Goal: Task Accomplishment & Management: Complete application form

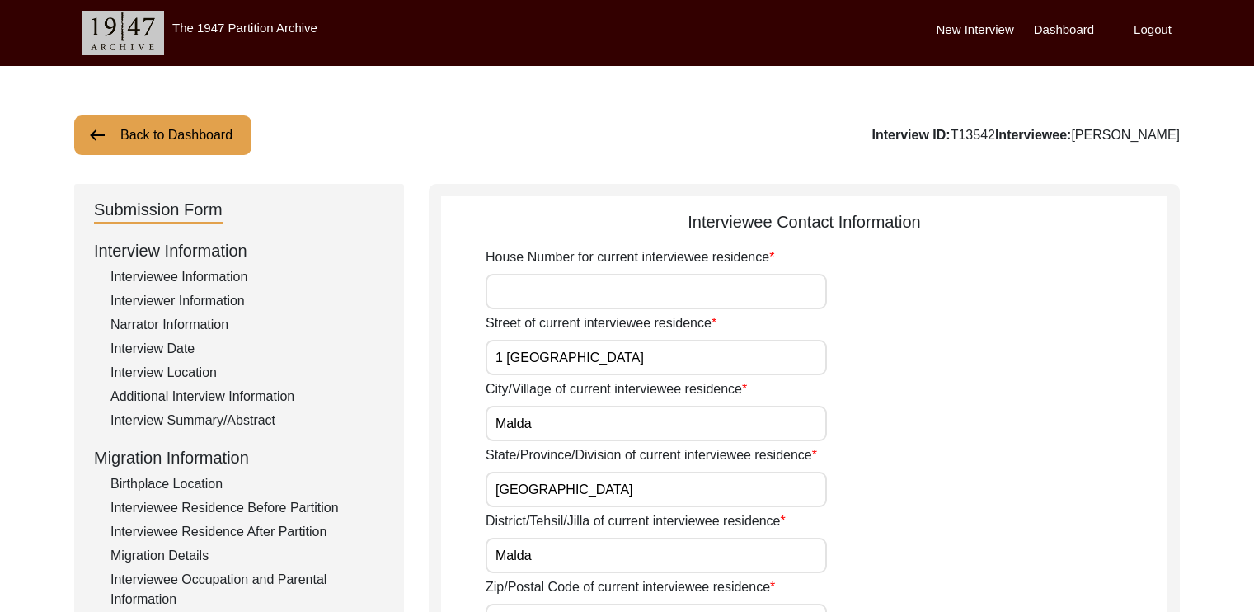
scroll to position [53, 0]
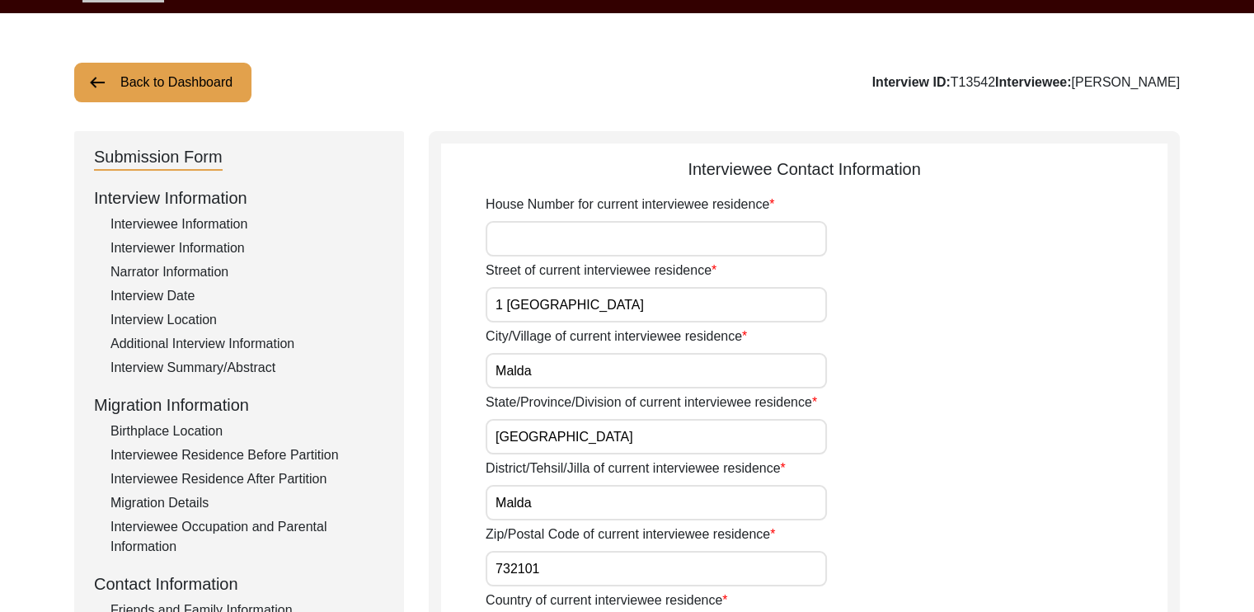
click at [653, 246] on input "House Number for current interviewee residence" at bounding box center [655, 238] width 341 height 35
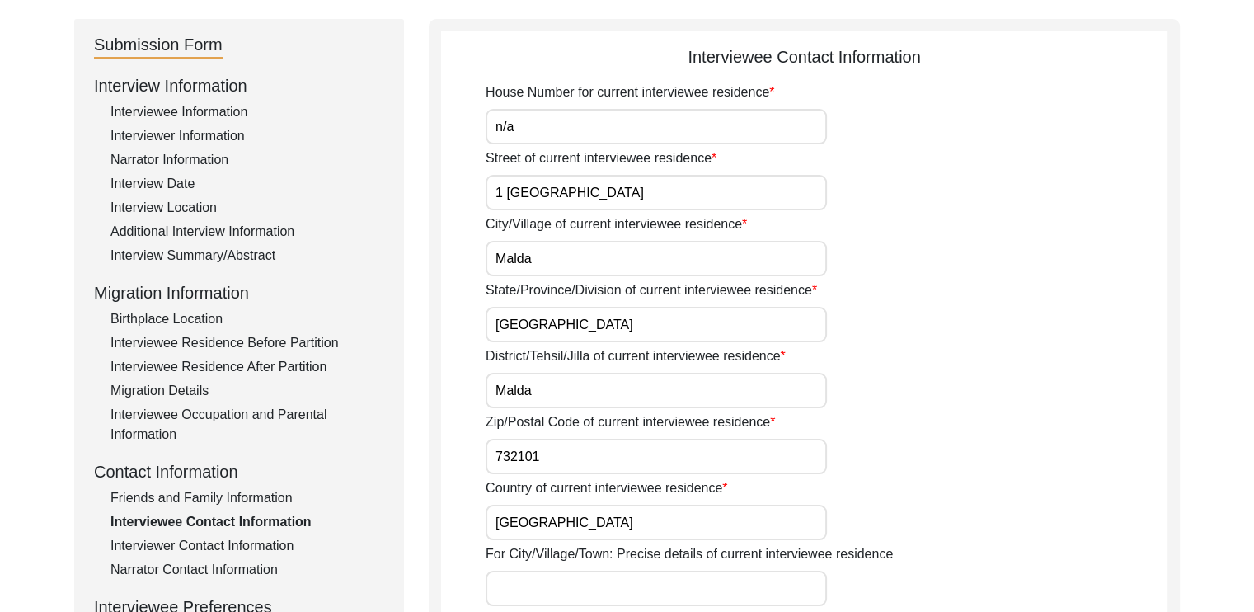
scroll to position [164, 0]
type input "n/a"
click at [1029, 434] on div "Zip/Postal Code of current interviewee residence 732101" at bounding box center [826, 444] width 682 height 62
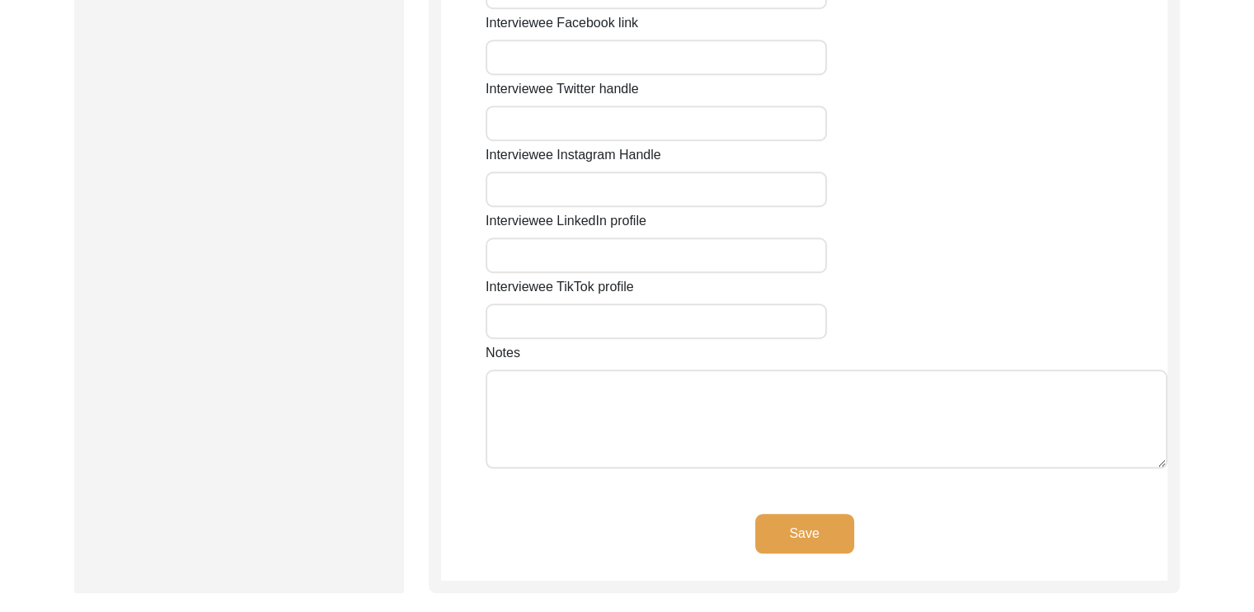
scroll to position [1266, 0]
click at [812, 537] on button "Save" at bounding box center [804, 533] width 99 height 40
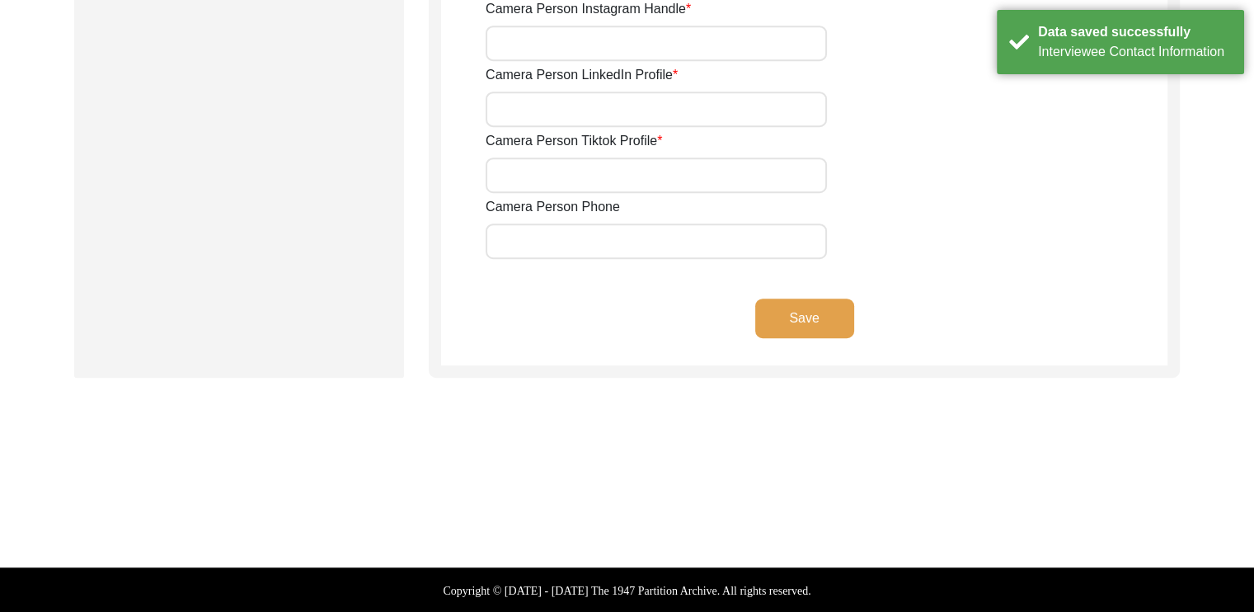
type input "7319284307"
type input "[EMAIL_ADDRESS][DOMAIN_NAME]"
type input "n/a"
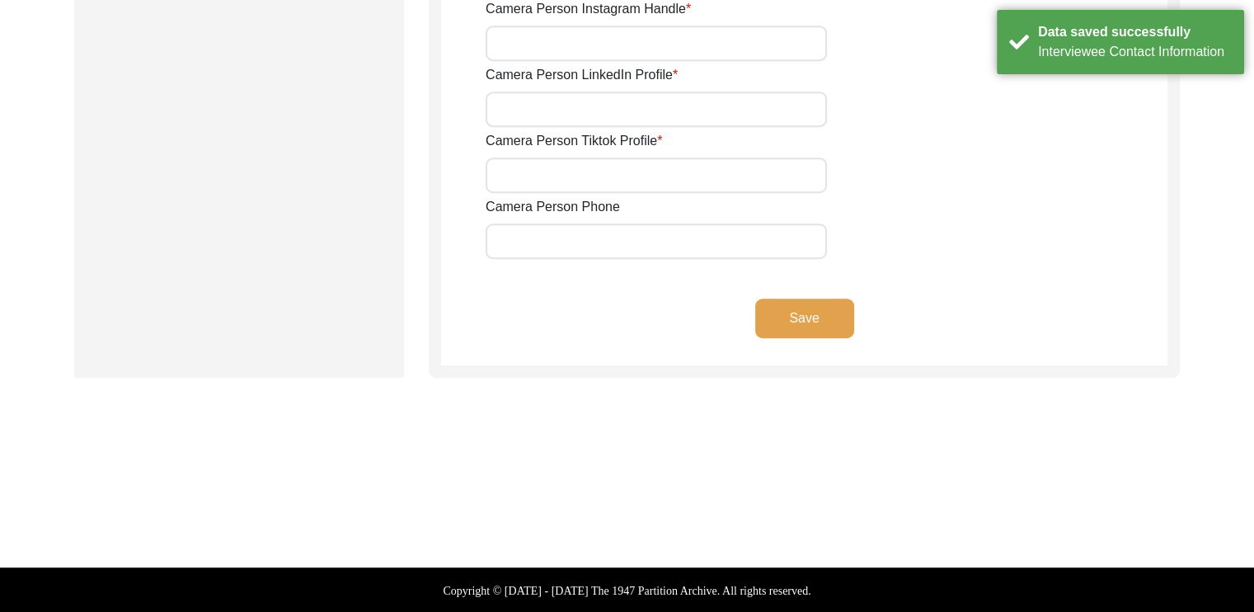
type input "n/a"
type input "[EMAIL_ADDRESS][DOMAIN_NAME]"
type input "n/a"
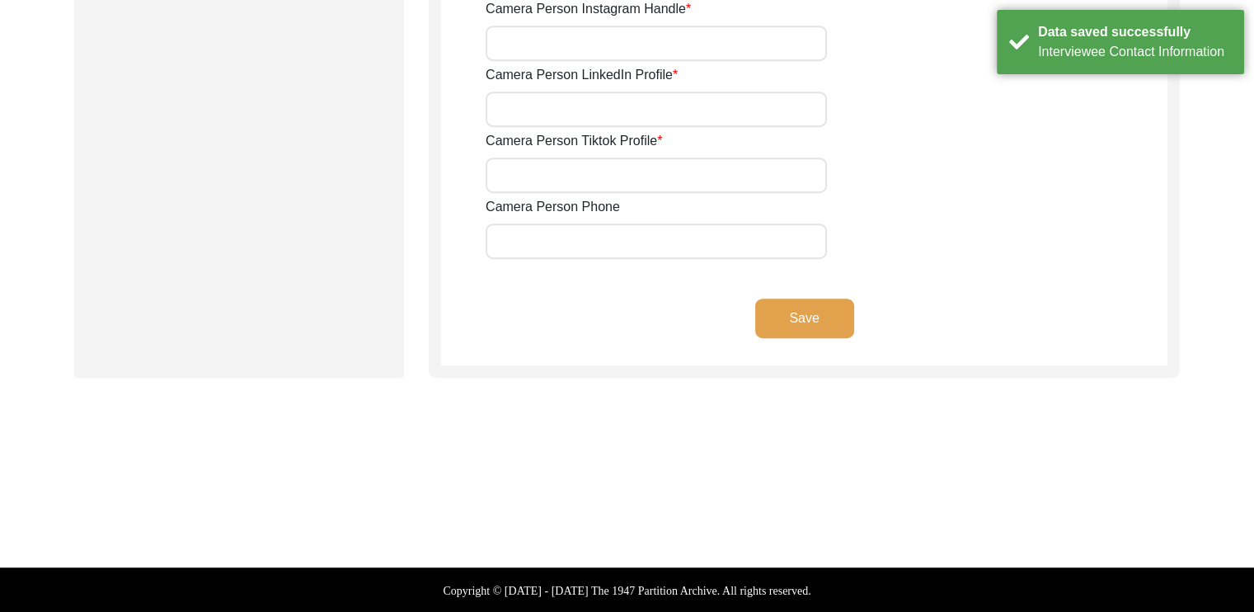
type input "n/a"
type input "9475998528"
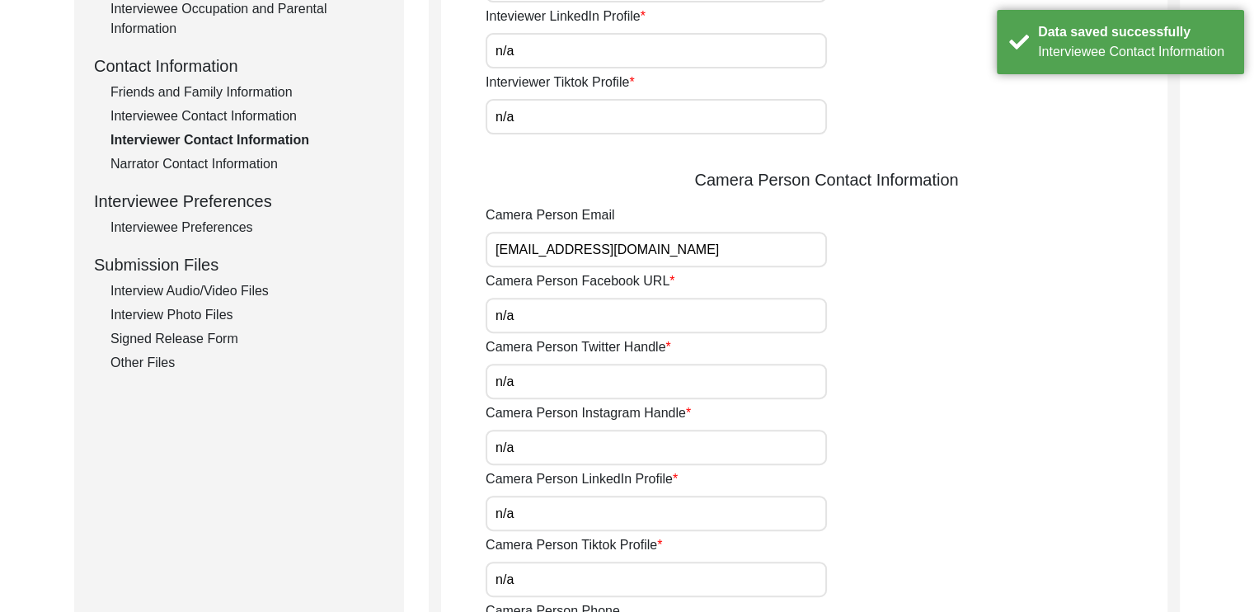
scroll to position [579, 0]
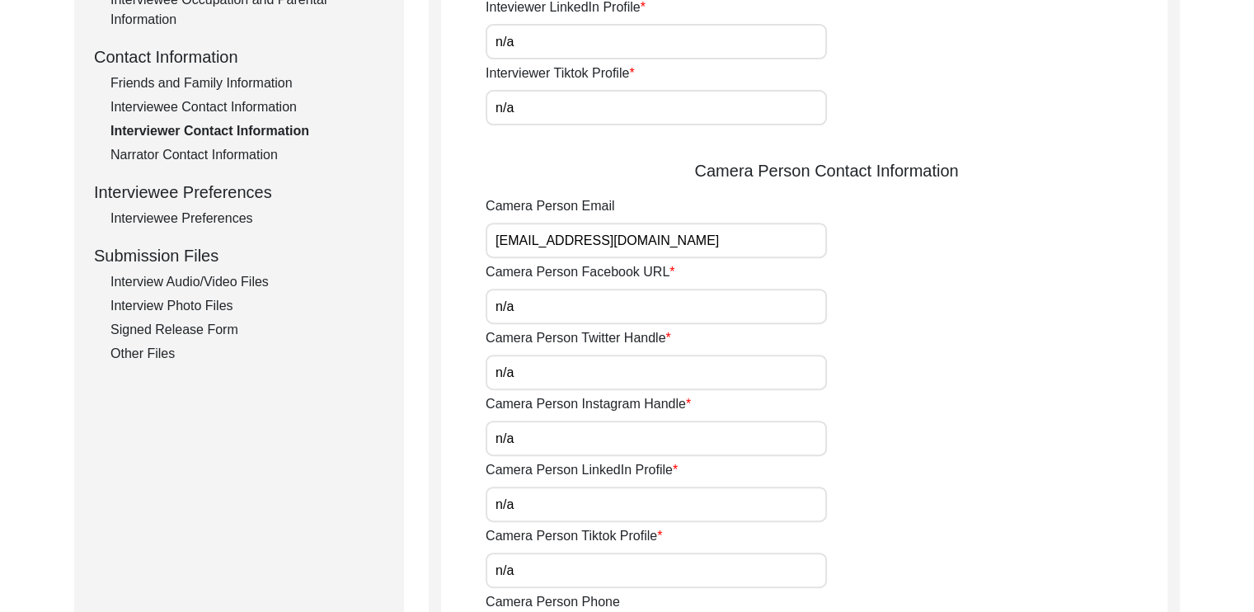
click at [149, 348] on div "Other Files" at bounding box center [247, 354] width 274 height 20
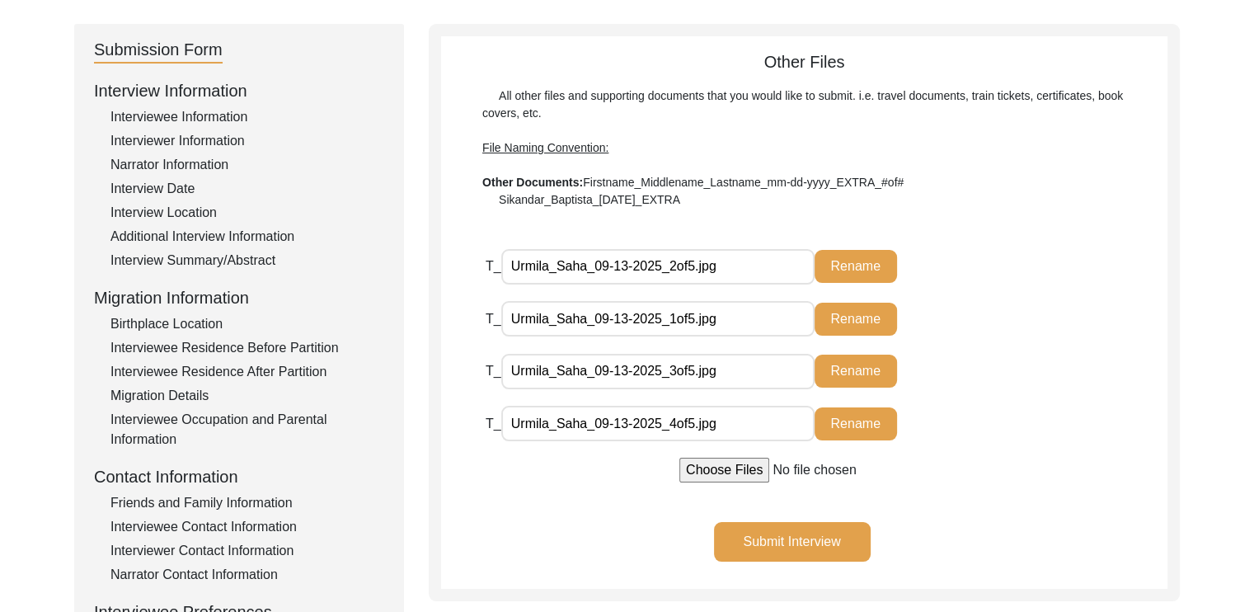
scroll to position [171, 0]
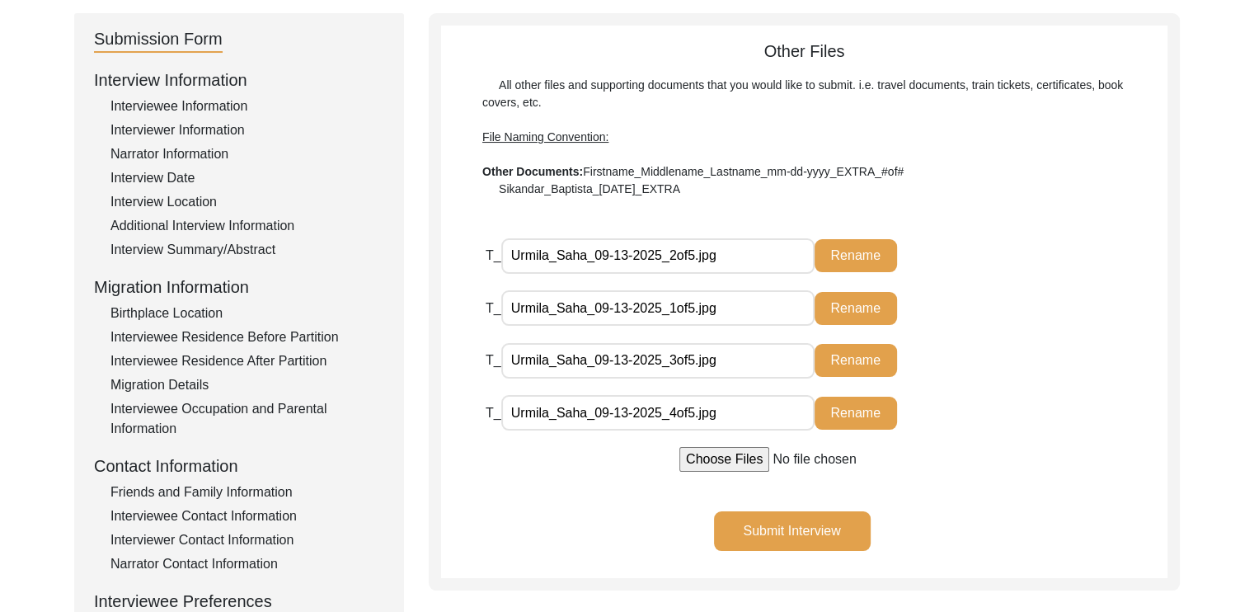
click at [780, 531] on button "Submit Interview" at bounding box center [792, 531] width 157 height 40
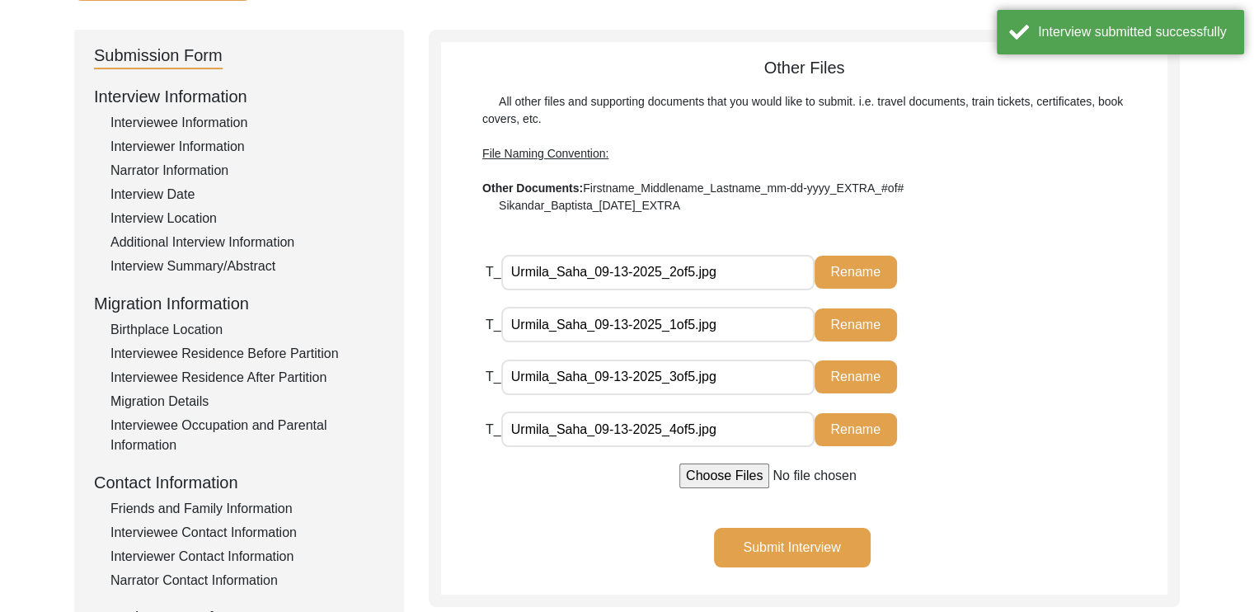
scroll to position [156, 0]
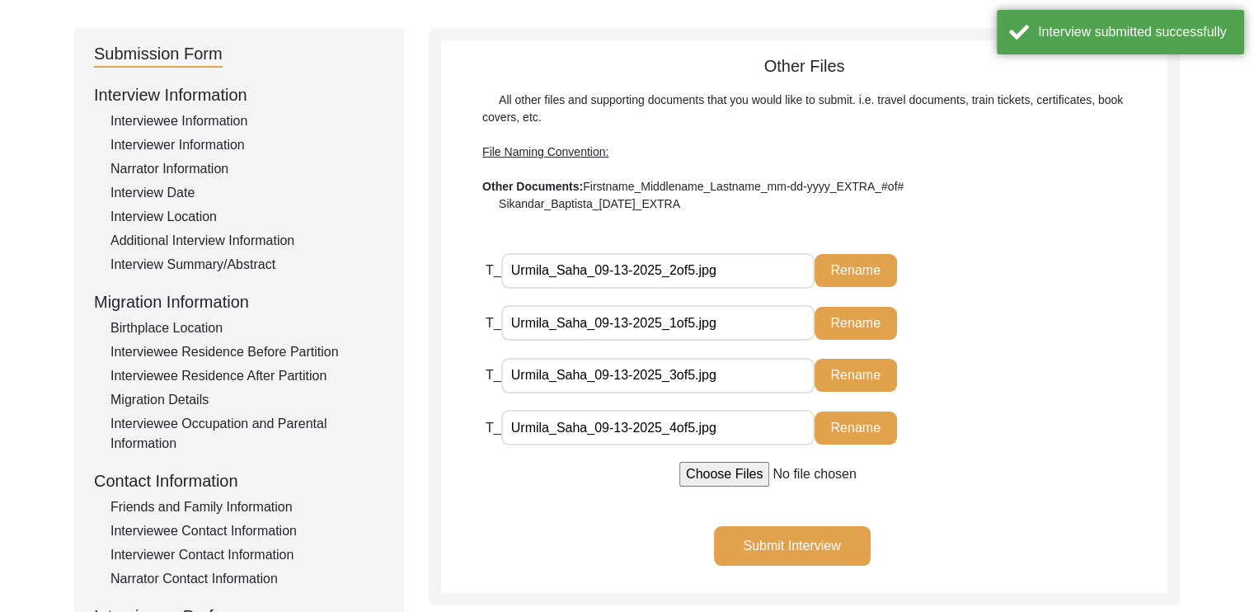
click at [745, 556] on button "Submit Interview" at bounding box center [792, 546] width 157 height 40
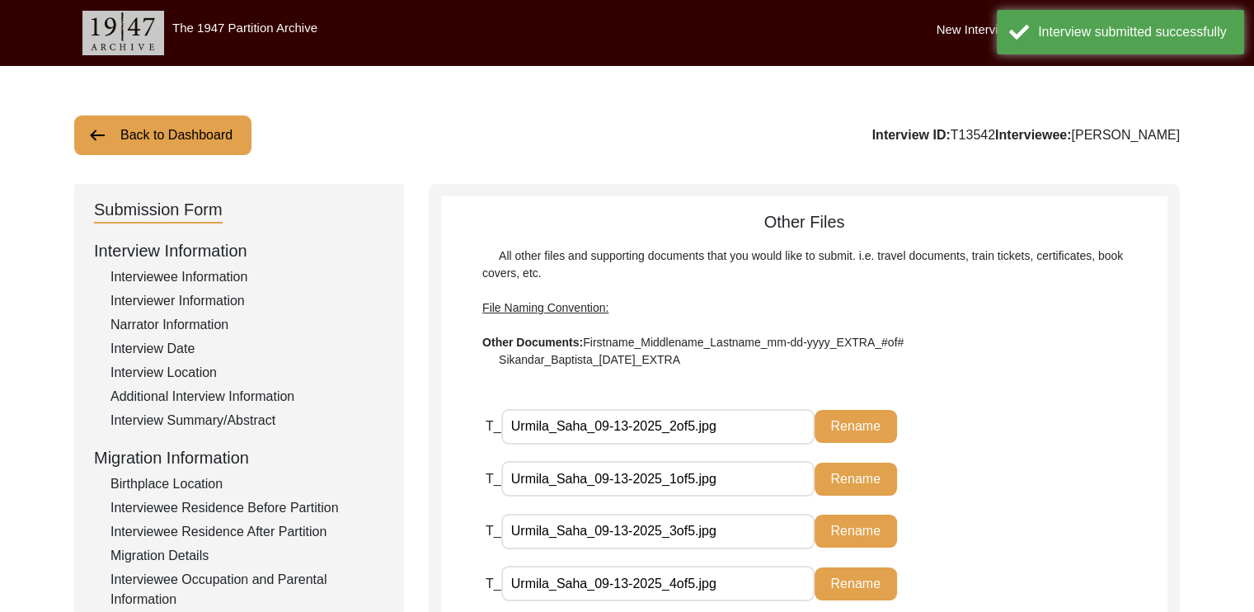
click at [138, 124] on button "Back to Dashboard" at bounding box center [162, 135] width 177 height 40
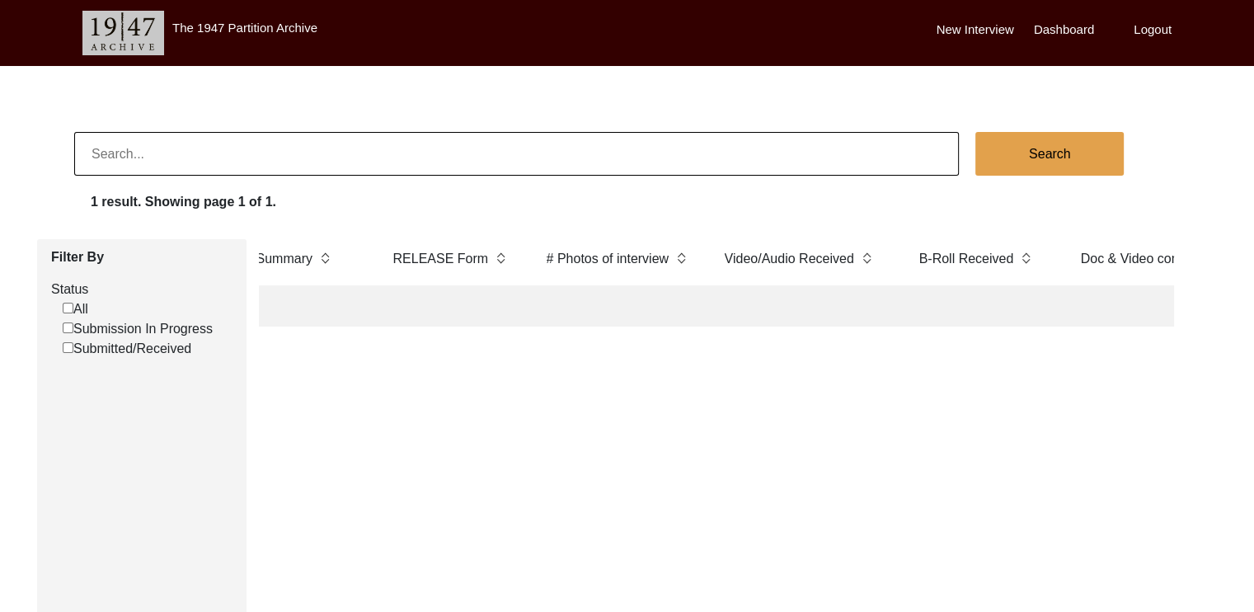
scroll to position [0, 3255]
click at [1154, 28] on label "Logout" at bounding box center [1152, 30] width 38 height 19
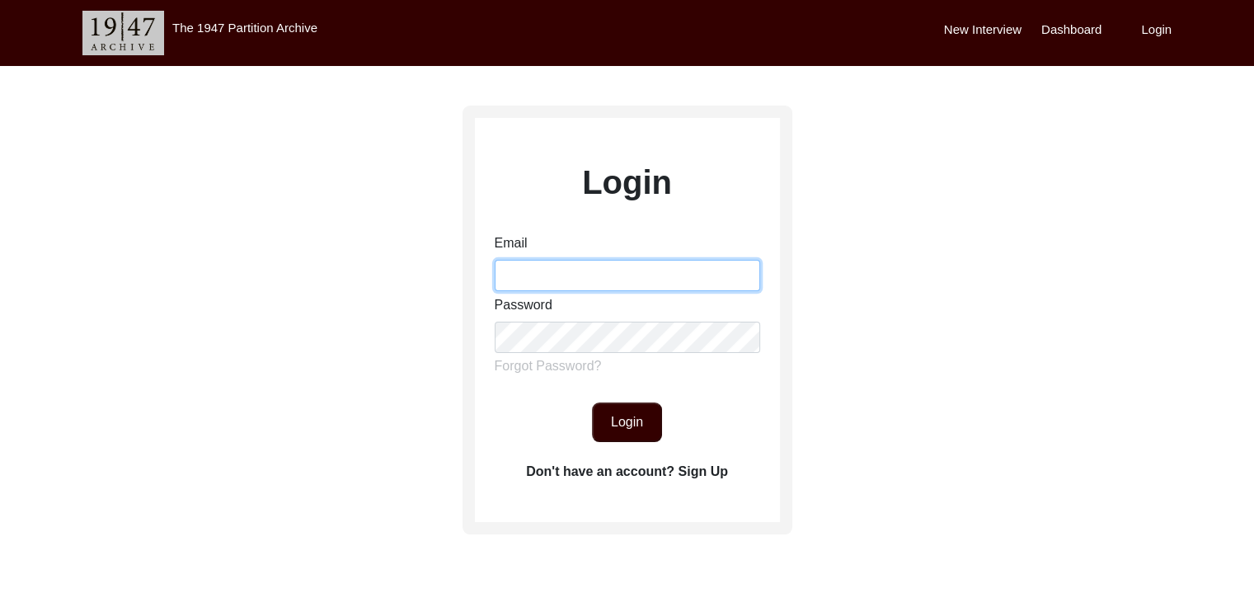
type input "[EMAIL_ADDRESS][DOMAIN_NAME]"
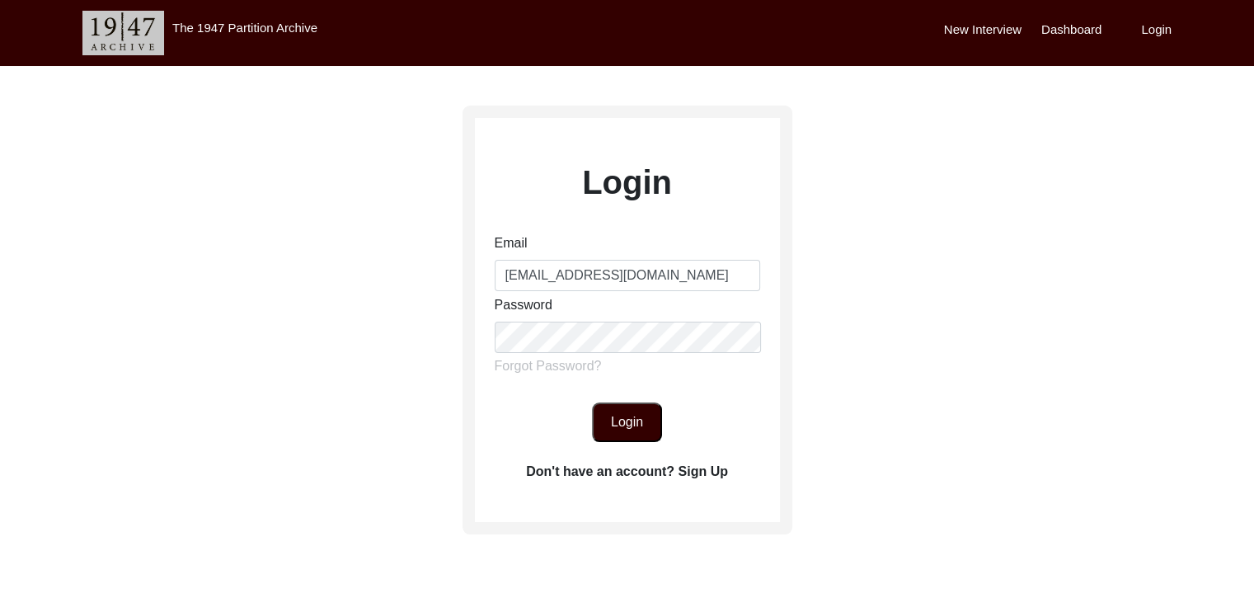
click at [612, 418] on button "Login" at bounding box center [627, 422] width 70 height 40
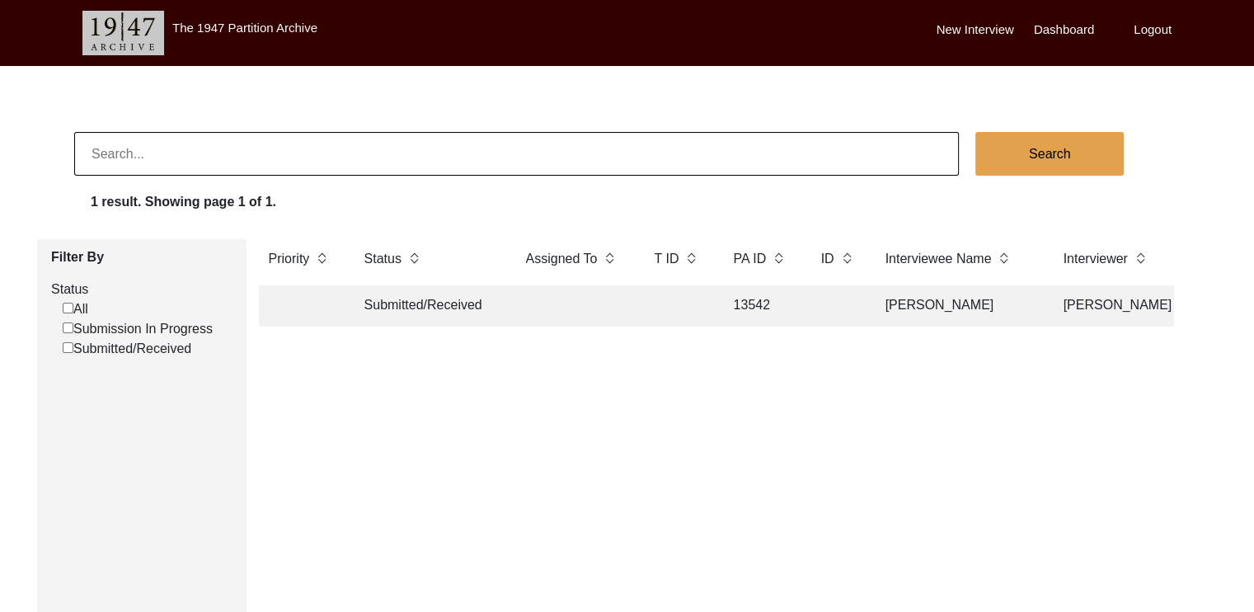
click at [1139, 37] on label "Logout" at bounding box center [1152, 30] width 38 height 19
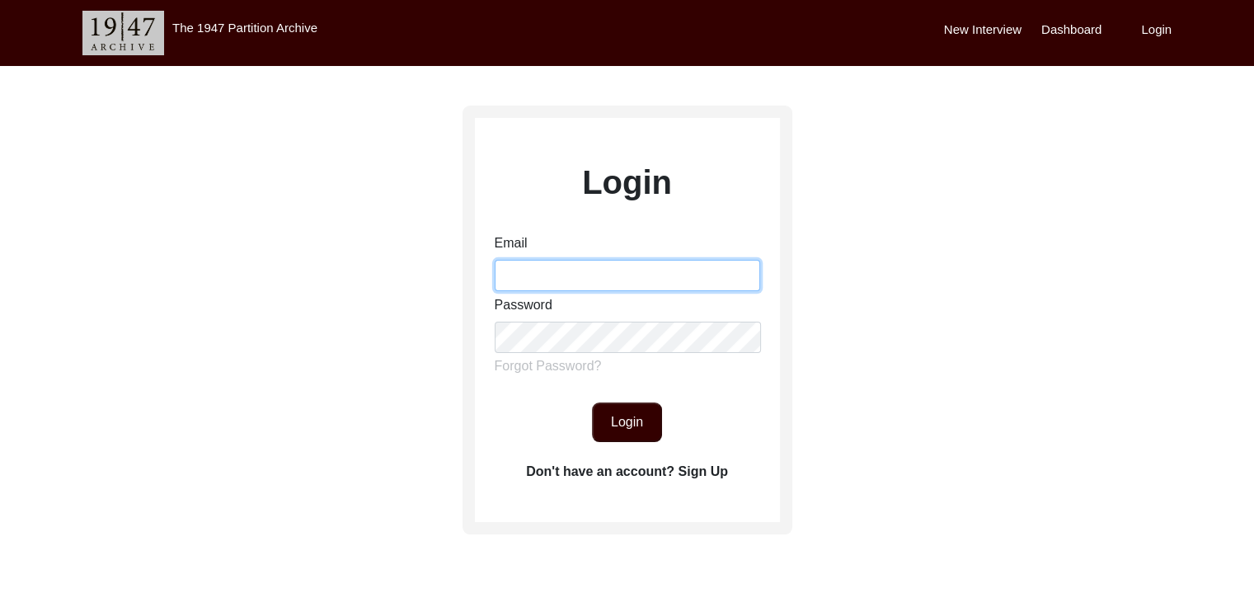
type input "[EMAIL_ADDRESS][DOMAIN_NAME]"
